Goal: Use online tool/utility

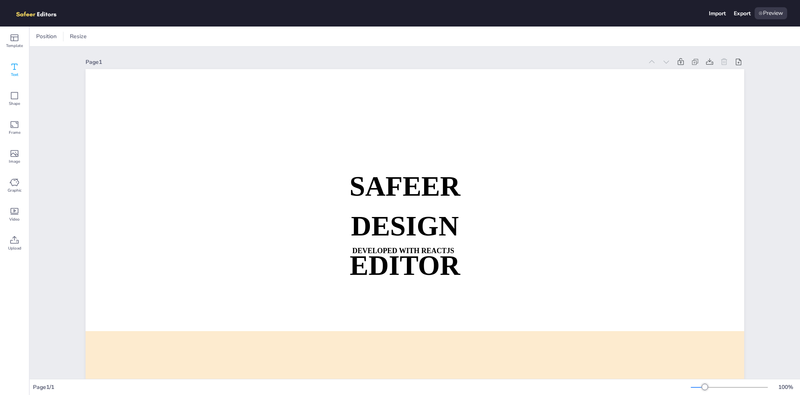
click at [20, 74] on div "Text" at bounding box center [14, 69] width 29 height 29
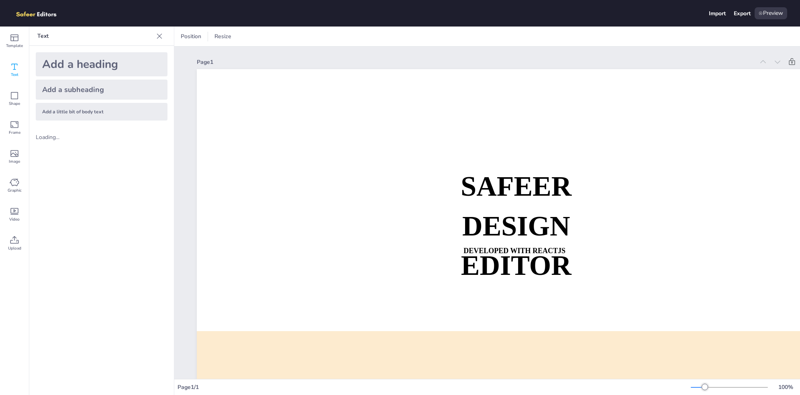
click at [100, 63] on div "Add a heading" at bounding box center [102, 64] width 132 height 24
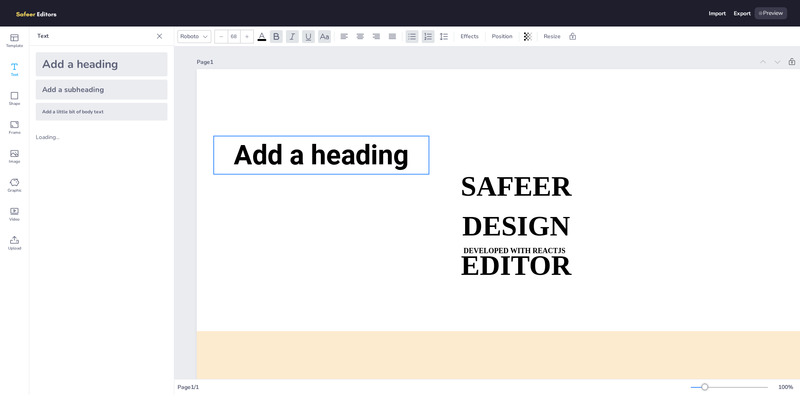
drag, startPoint x: 440, startPoint y: 188, endPoint x: 300, endPoint y: 139, distance: 148.4
click at [297, 139] on span "Add a heading" at bounding box center [321, 155] width 175 height 32
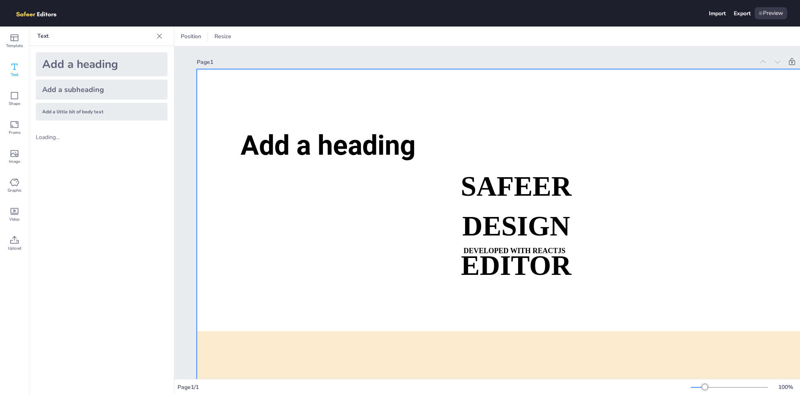
click at [267, 150] on span "Add a heading" at bounding box center [328, 145] width 175 height 32
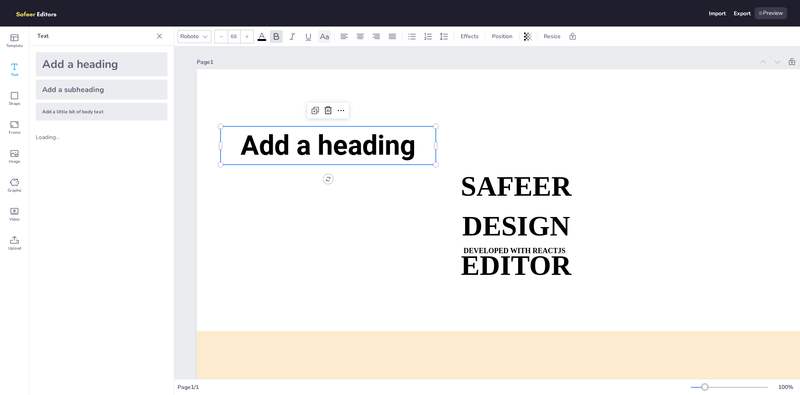
click at [320, 36] on icon at bounding box center [325, 37] width 10 height 10
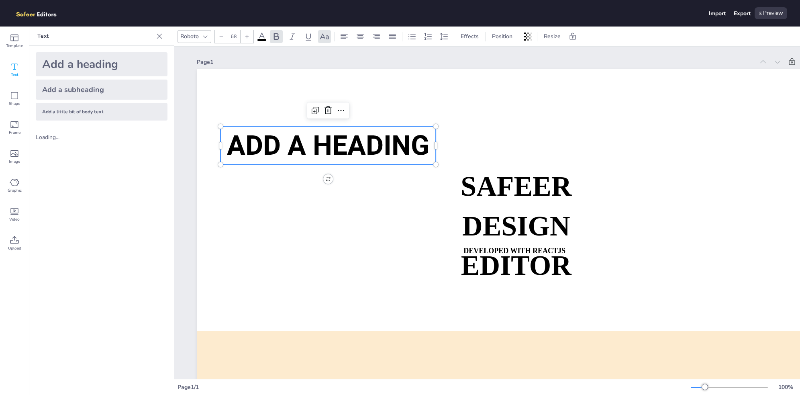
click at [399, 38] on div "Roboto 68 Effects Position Resize" at bounding box center [382, 37] width 409 height 14
click at [392, 38] on icon at bounding box center [393, 37] width 10 height 10
click at [470, 35] on span "Effects" at bounding box center [469, 37] width 21 height 8
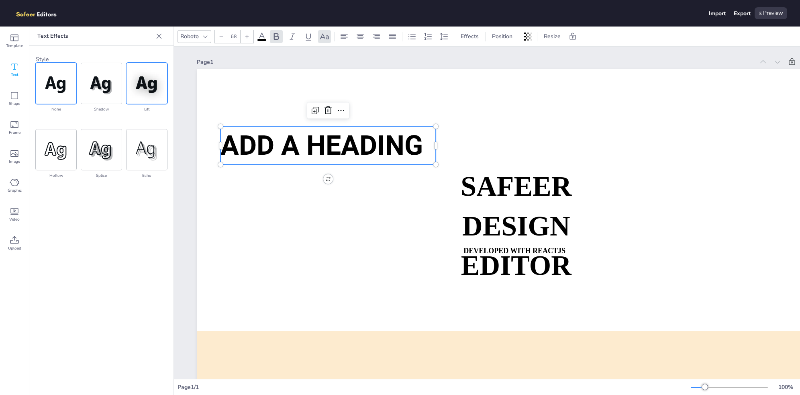
click at [142, 83] on img at bounding box center [147, 83] width 41 height 41
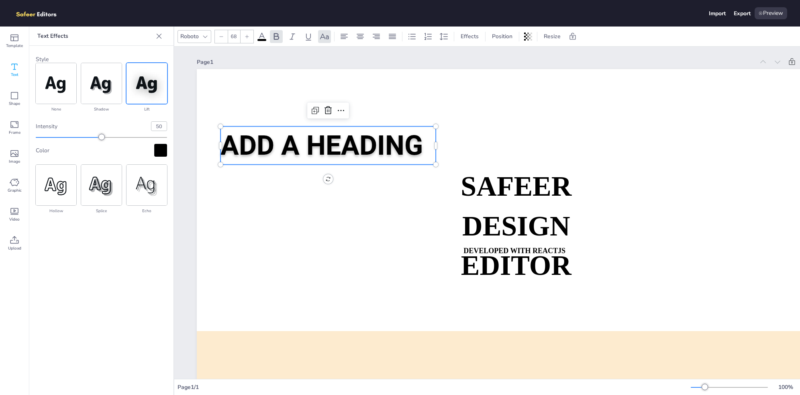
drag, startPoint x: 100, startPoint y: 133, endPoint x: 143, endPoint y: 135, distance: 43.4
click at [143, 135] on div "intensity 50" at bounding box center [101, 130] width 131 height 19
click at [129, 140] on div at bounding box center [101, 137] width 131 height 6
type input "89"
click at [153, 139] on div at bounding box center [101, 137] width 131 height 6
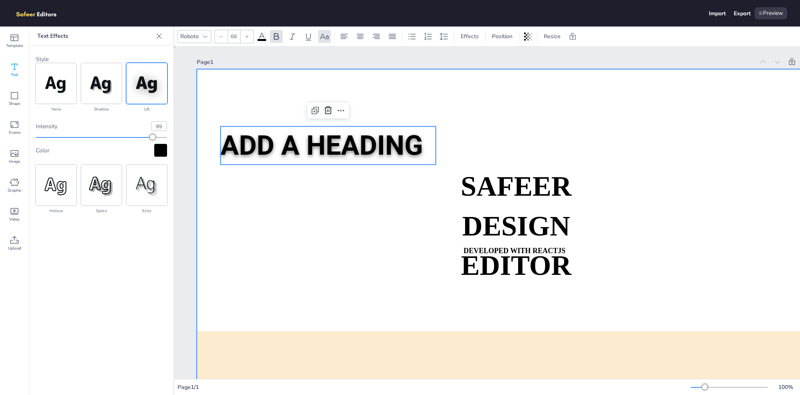
click at [279, 224] on div at bounding box center [526, 254] width 659 height 371
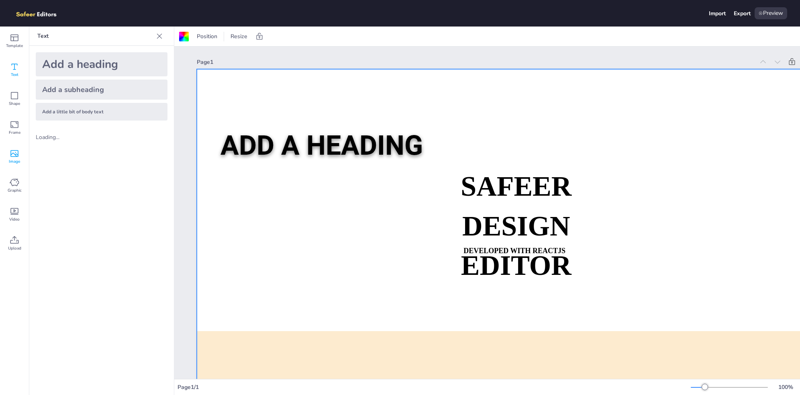
click at [1, 155] on div "Image" at bounding box center [14, 156] width 29 height 29
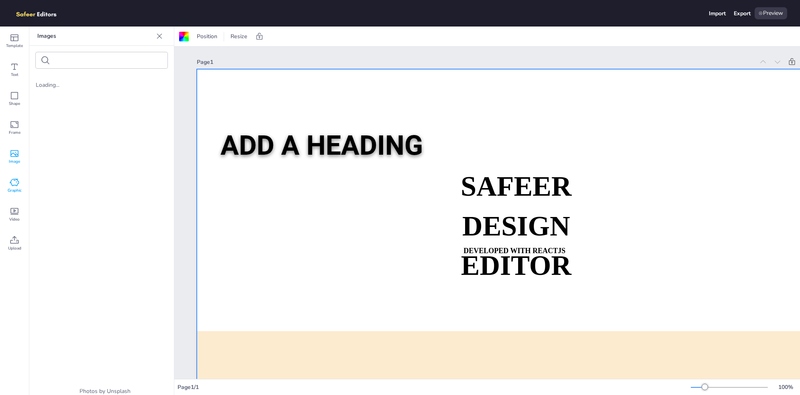
click at [20, 194] on div "Graphic" at bounding box center [14, 185] width 29 height 29
click at [9, 57] on div "Text" at bounding box center [14, 69] width 29 height 29
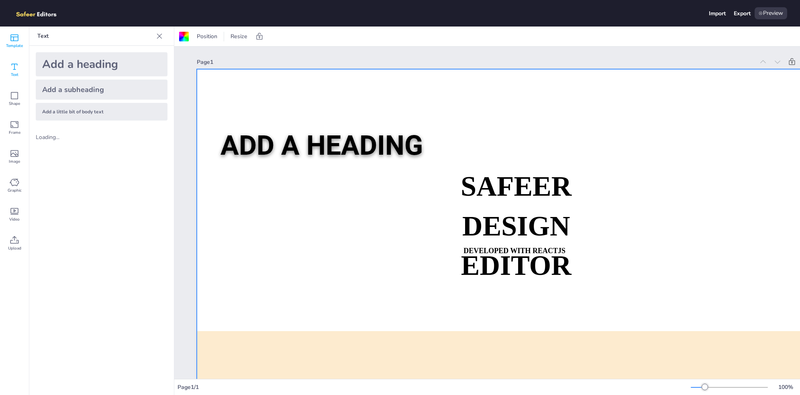
click at [10, 47] on span "Template" at bounding box center [14, 46] width 17 height 6
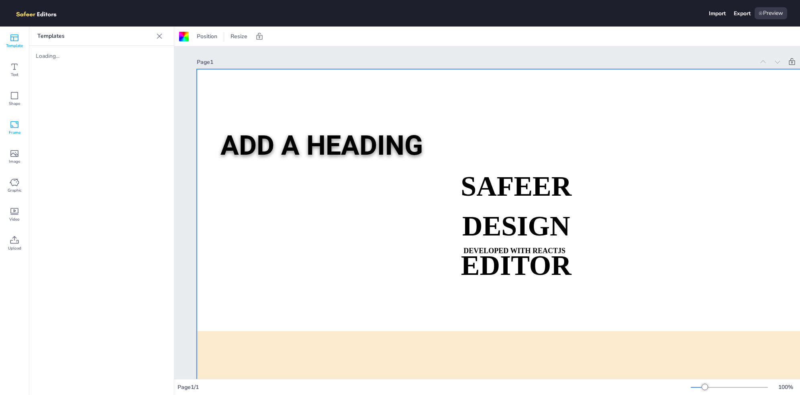
click at [22, 120] on div "Frame" at bounding box center [14, 127] width 29 height 29
drag, startPoint x: 56, startPoint y: 57, endPoint x: 94, endPoint y: 63, distance: 38.6
click at [85, 59] on div "Loading..." at bounding box center [101, 56] width 145 height 20
click at [94, 65] on div "Loading..." at bounding box center [101, 56] width 145 height 20
